Goal: Navigation & Orientation: Find specific page/section

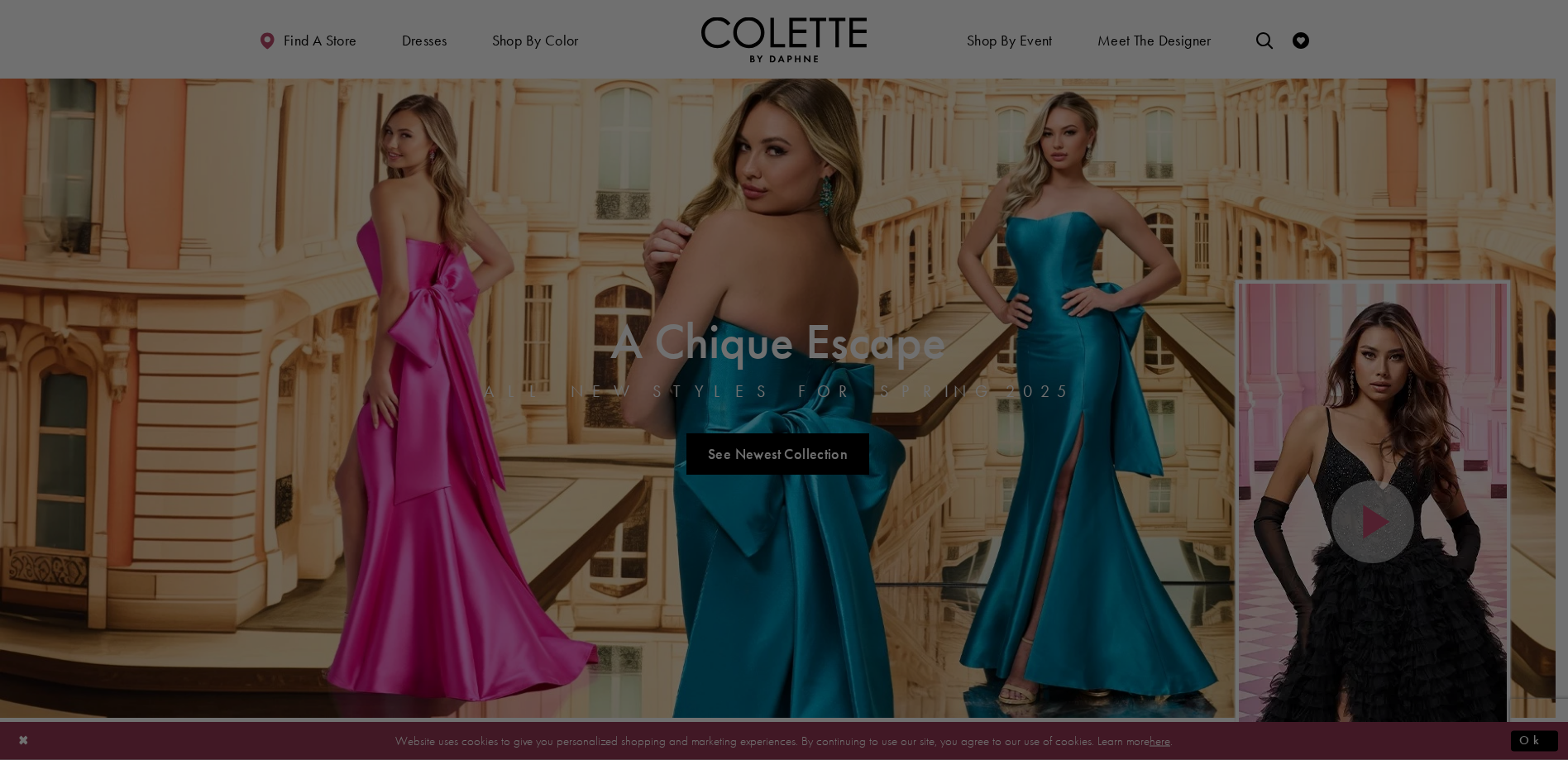
click at [554, 38] on div at bounding box center [792, 383] width 1584 height 767
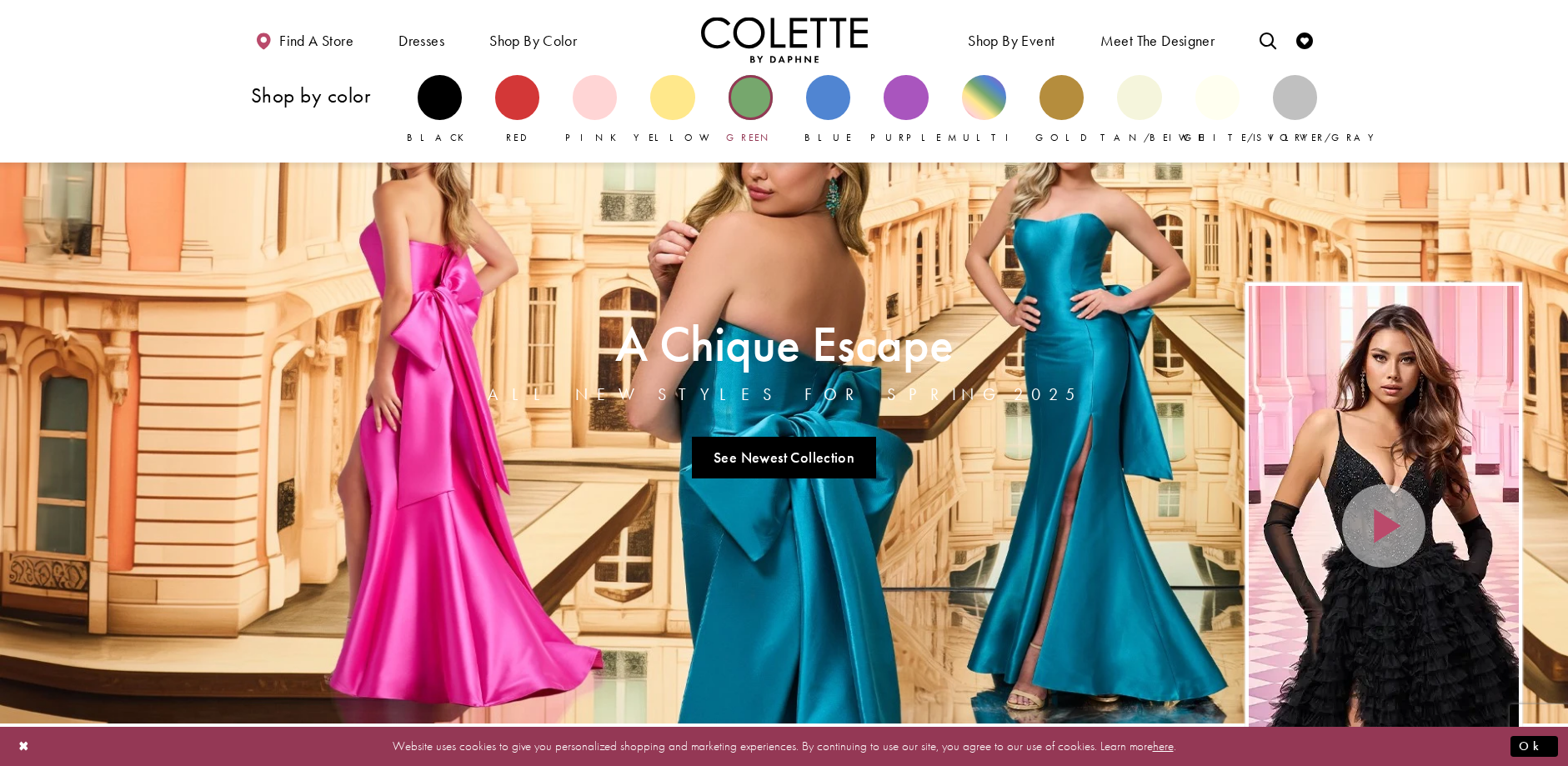
click at [748, 91] on div "Primary block" at bounding box center [750, 97] width 44 height 44
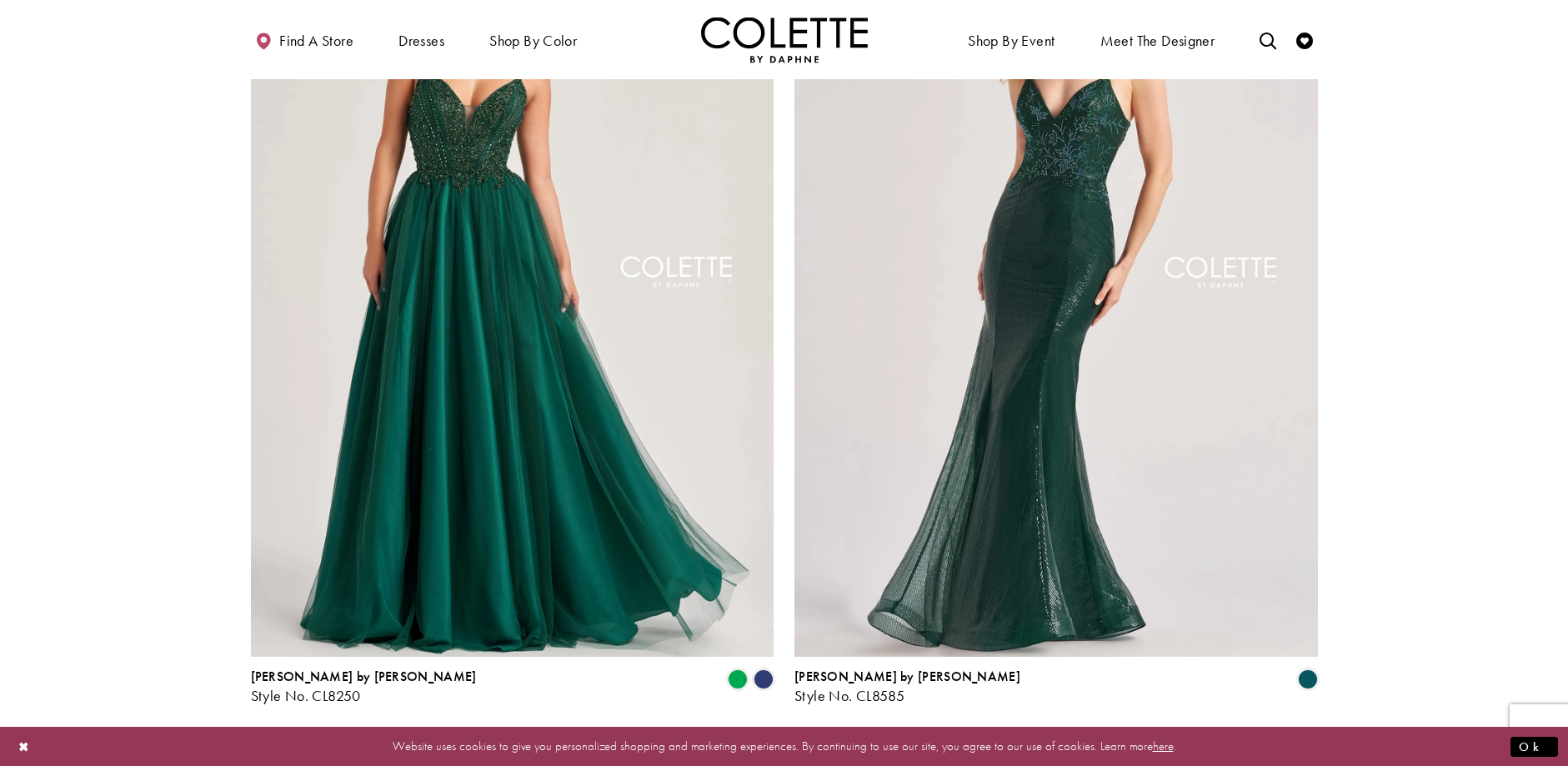
scroll to position [3001, 0]
